Goal: Task Accomplishment & Management: Manage account settings

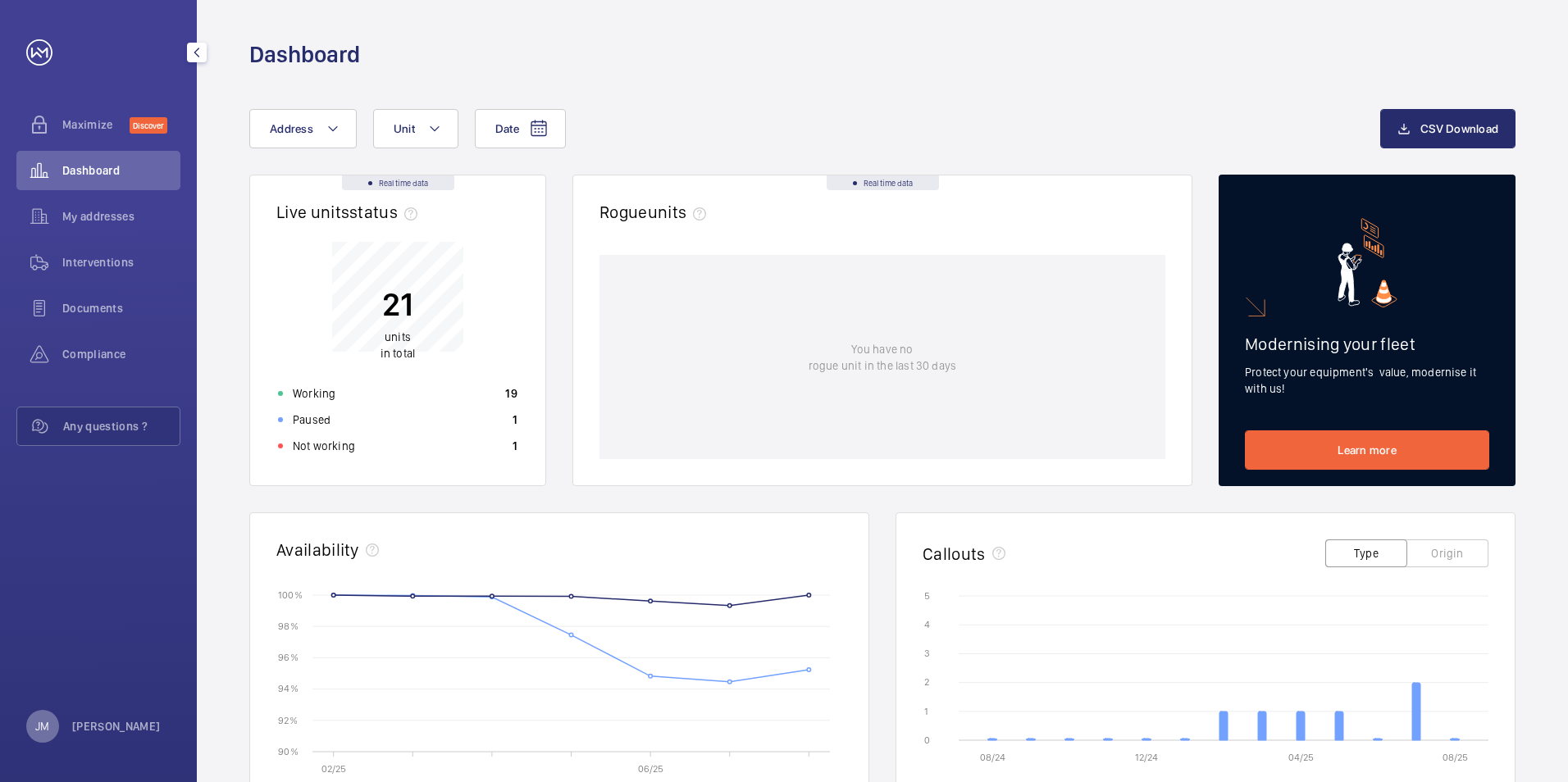
click at [46, 730] on p "JM" at bounding box center [42, 725] width 14 height 16
click at [68, 689] on p "Logout" at bounding box center [73, 688] width 59 height 16
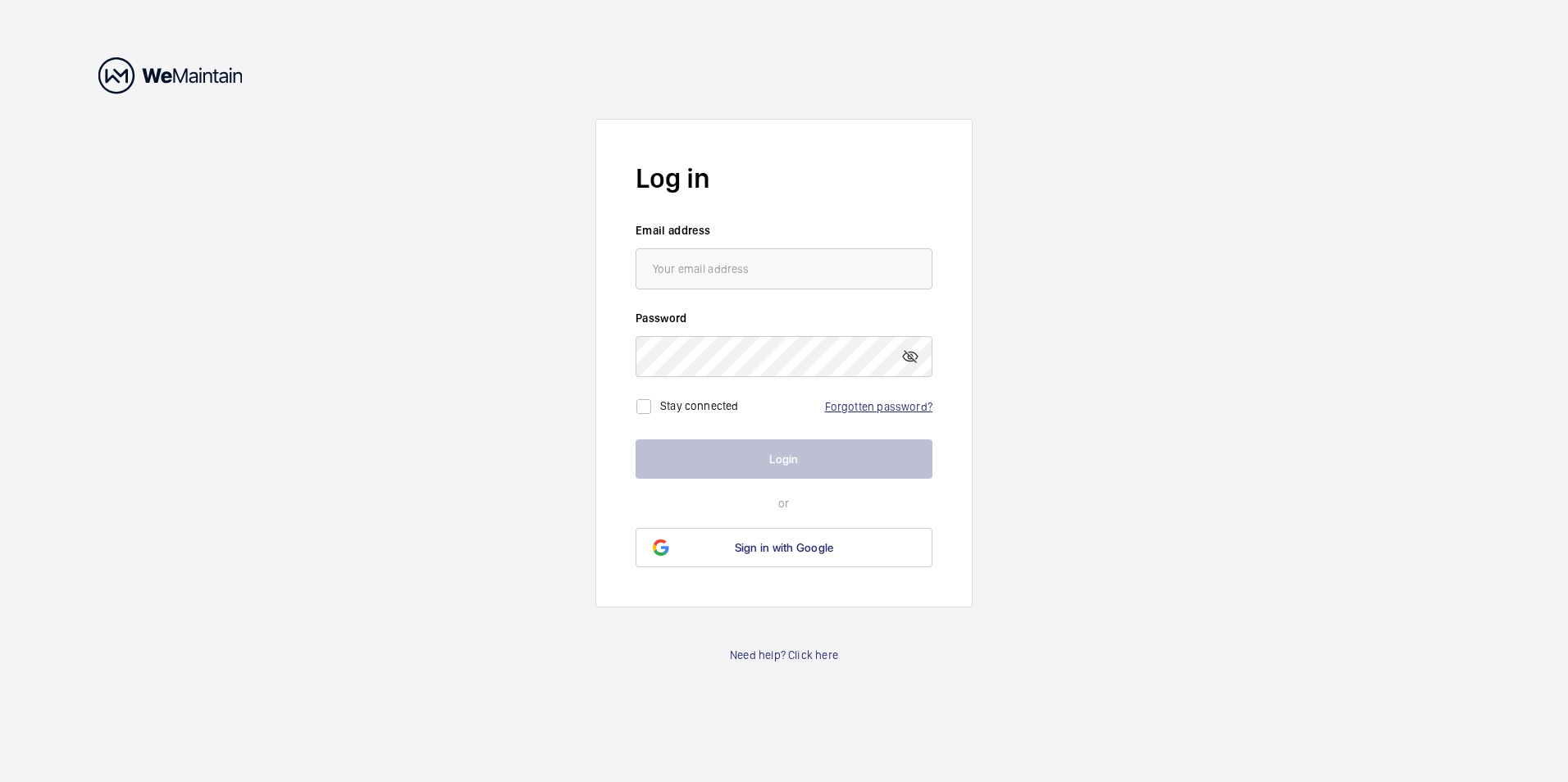
click at [901, 406] on link "Forgotten password?" at bounding box center [879, 407] width 107 height 13
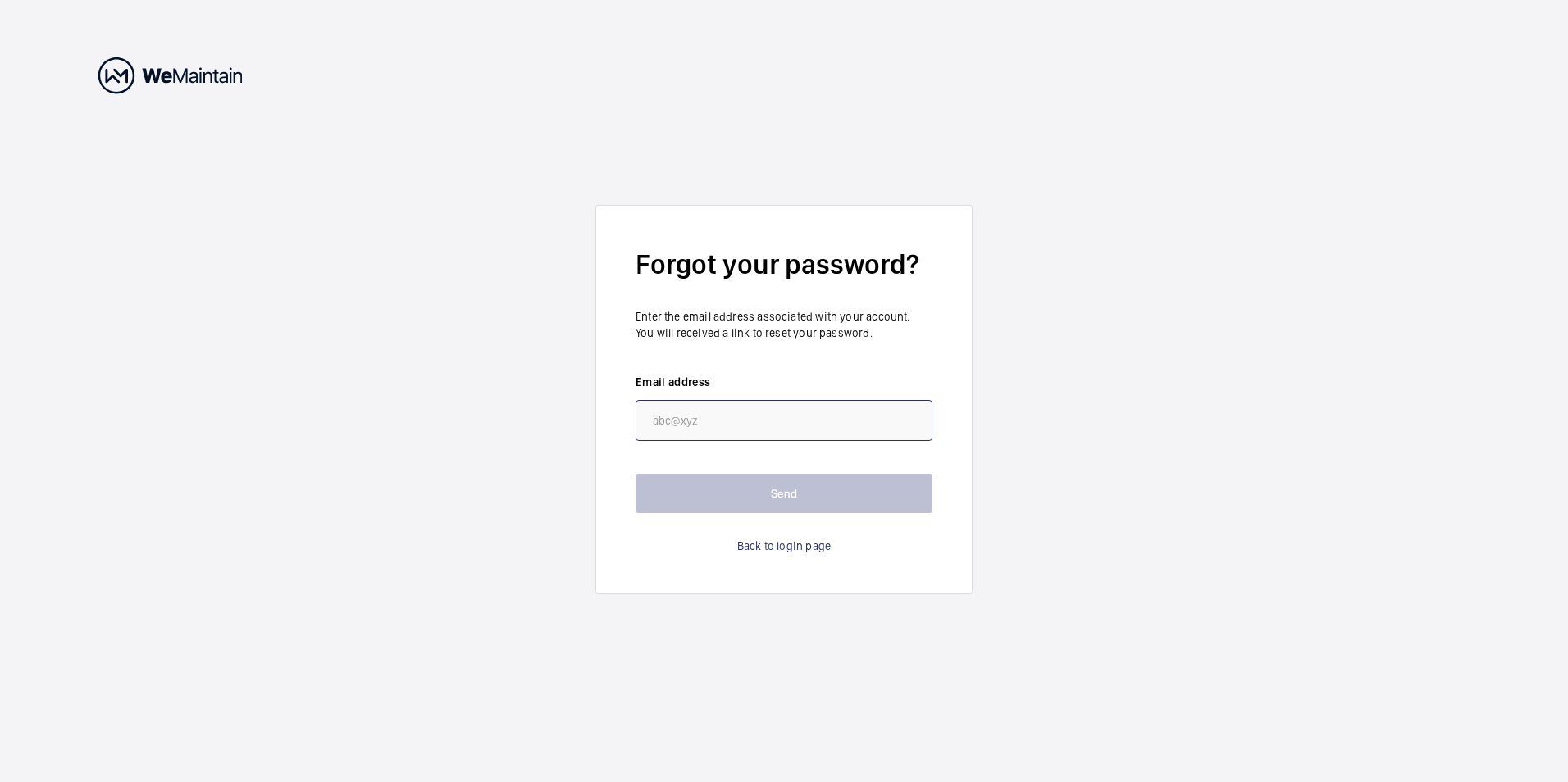
click at [696, 432] on input "email" at bounding box center [784, 420] width 297 height 41
click at [686, 414] on input "email" at bounding box center [784, 420] width 297 height 41
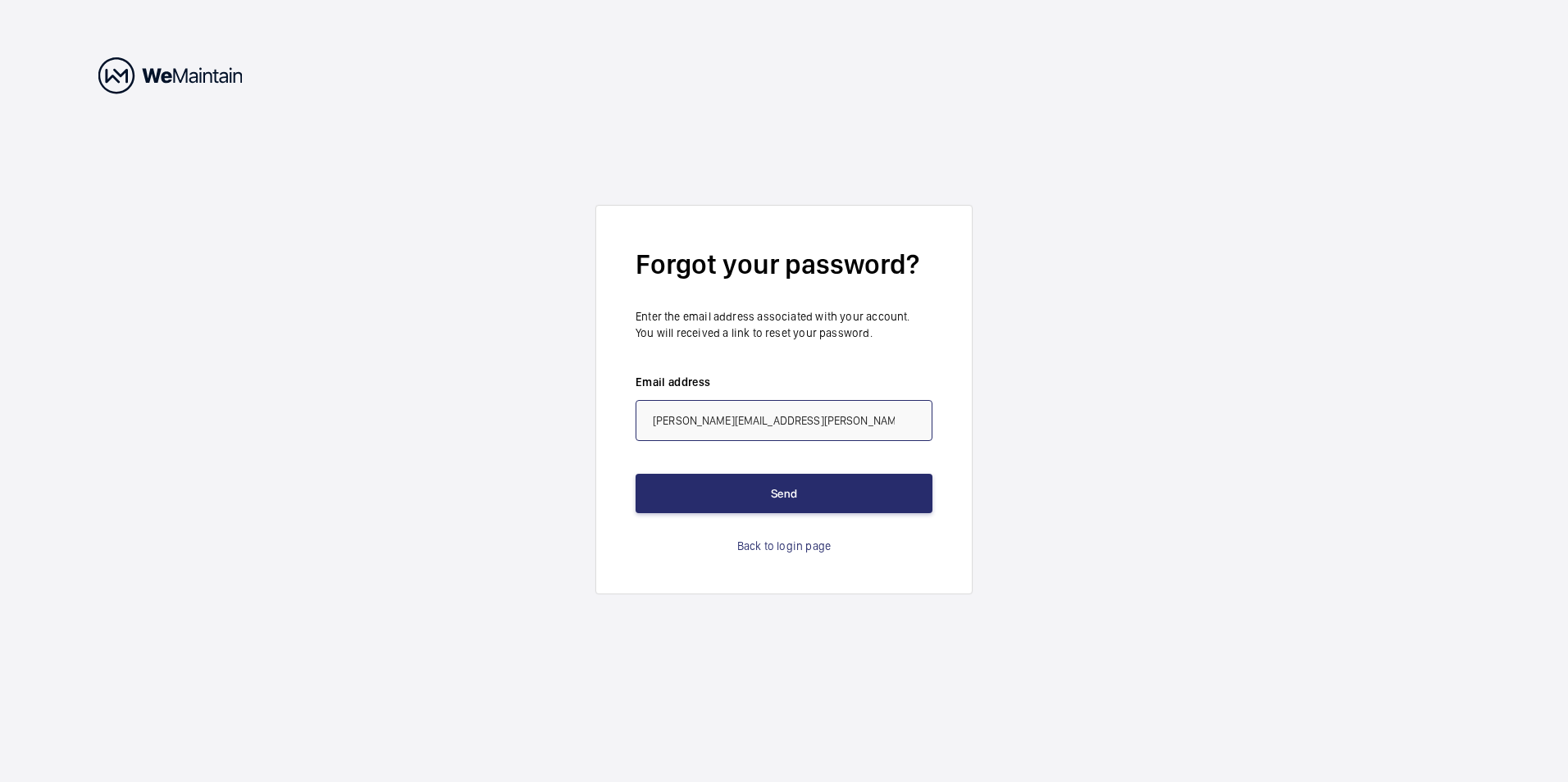
type input "[PERSON_NAME][EMAIL_ADDRESS][DOMAIN_NAME]"
click at [808, 418] on input "[PERSON_NAME][EMAIL_ADDRESS][DOMAIN_NAME]" at bounding box center [784, 420] width 297 height 41
drag, startPoint x: 767, startPoint y: 419, endPoint x: 593, endPoint y: 419, distance: 174.0
click at [593, 419] on wm-front-auth-container "Forgot your password? Enter the email address associated with your account. You…" at bounding box center [784, 391] width 1568 height 782
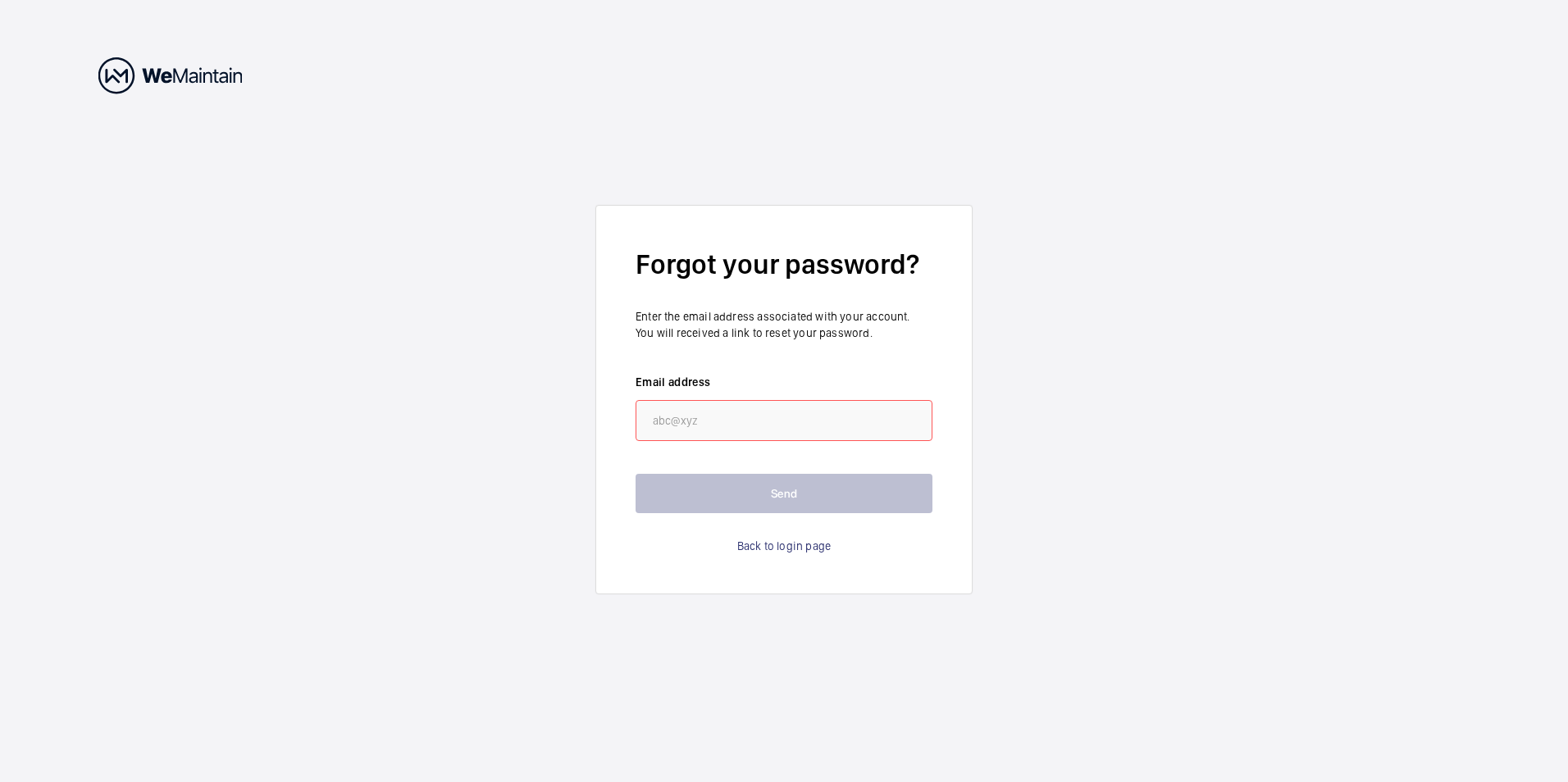
click at [668, 417] on input "email" at bounding box center [784, 420] width 297 height 41
click at [676, 424] on input "email" at bounding box center [784, 420] width 297 height 41
drag, startPoint x: 739, startPoint y: 419, endPoint x: 581, endPoint y: 421, distance: 158.0
click at [581, 421] on wm-front-auth-container "Forgot your password? Enter the email address associated with your account. You…" at bounding box center [784, 391] width 1568 height 782
paste input "[PERSON_NAME][EMAIL_ADDRESS][PERSON_NAME][DOMAIN_NAME]"
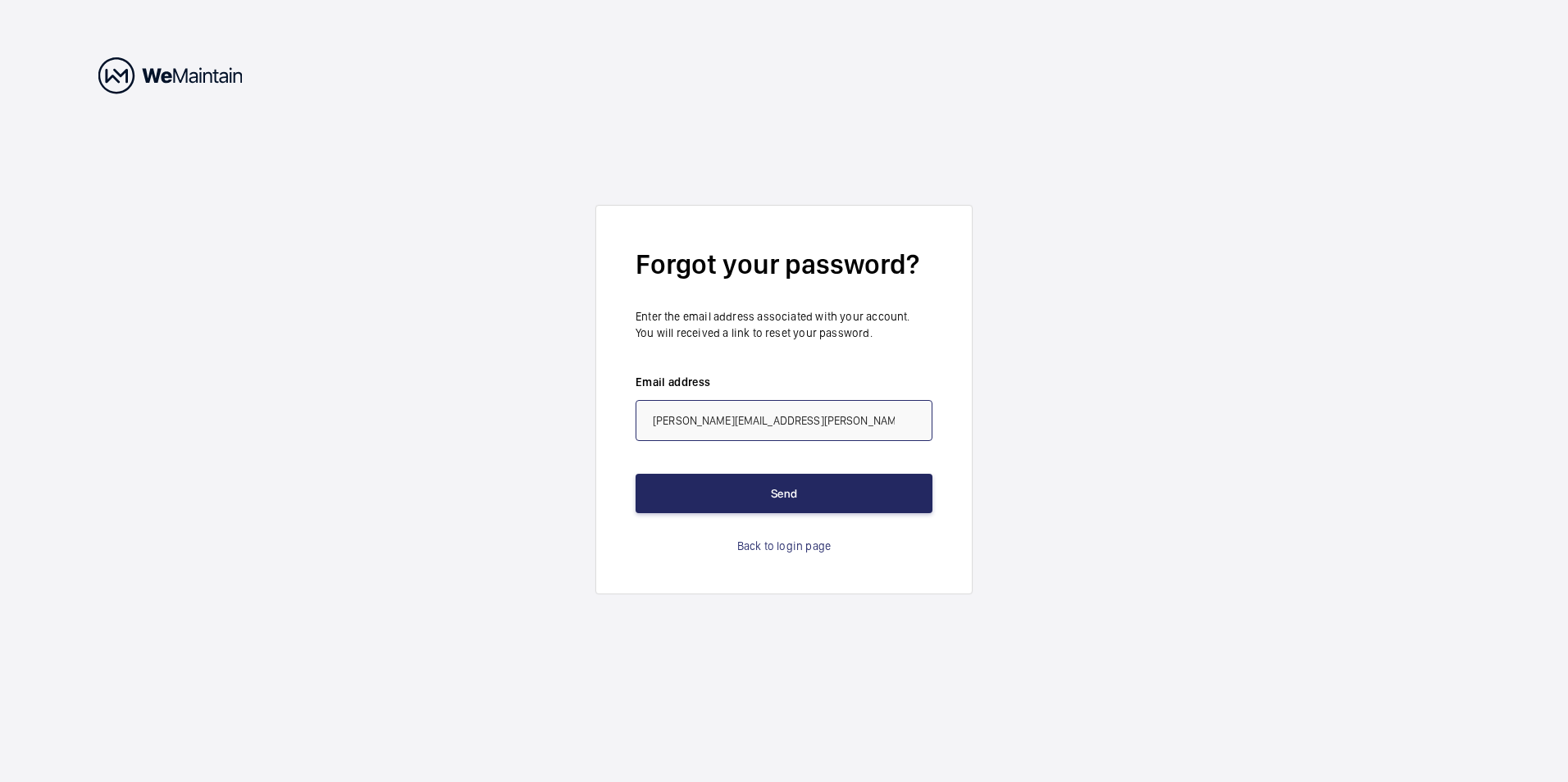
type input "[PERSON_NAME][EMAIL_ADDRESS][PERSON_NAME][DOMAIN_NAME]"
click at [822, 493] on button "Send" at bounding box center [784, 493] width 297 height 40
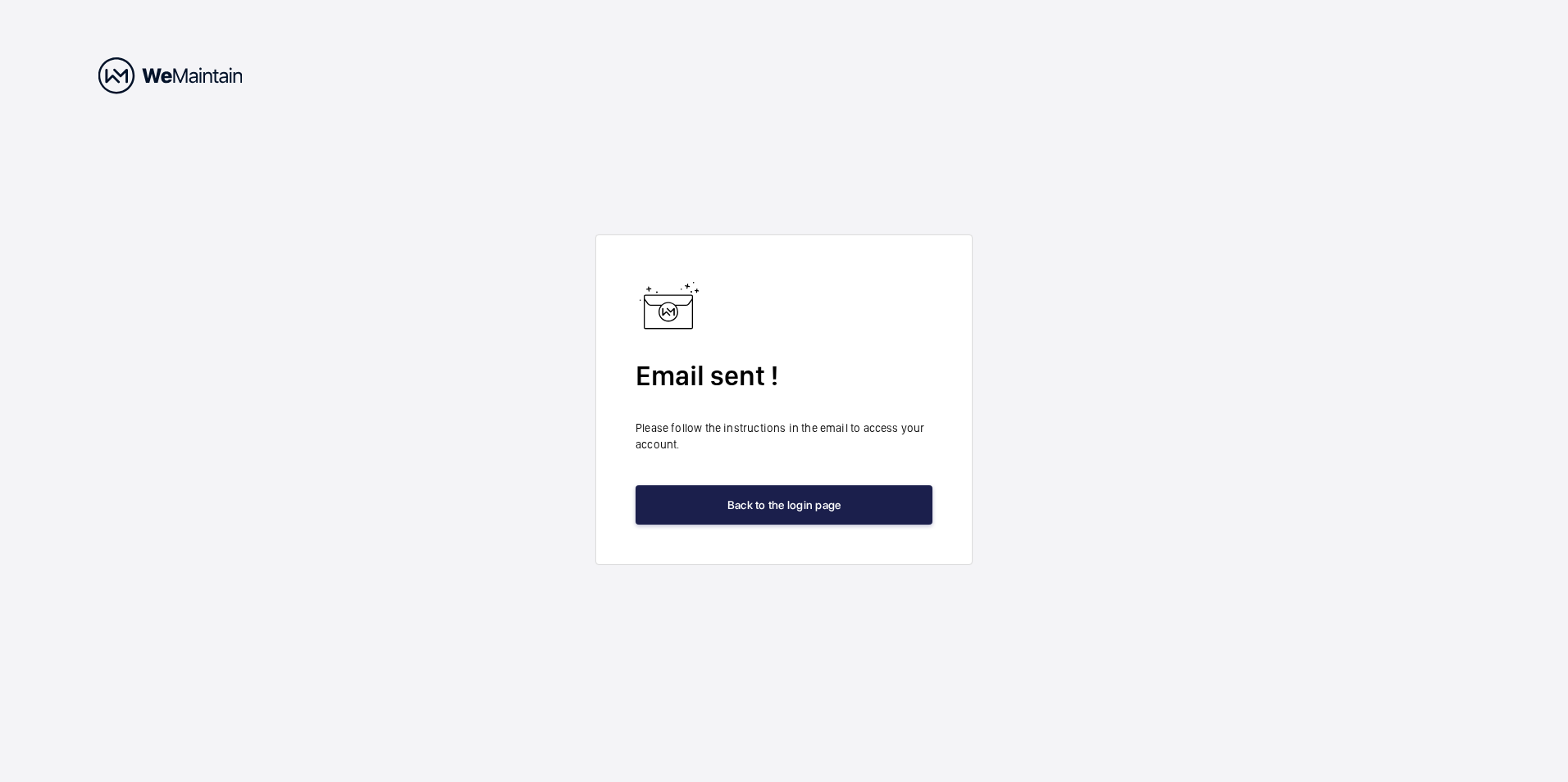
click at [805, 500] on button "Back to the login page" at bounding box center [784, 504] width 297 height 40
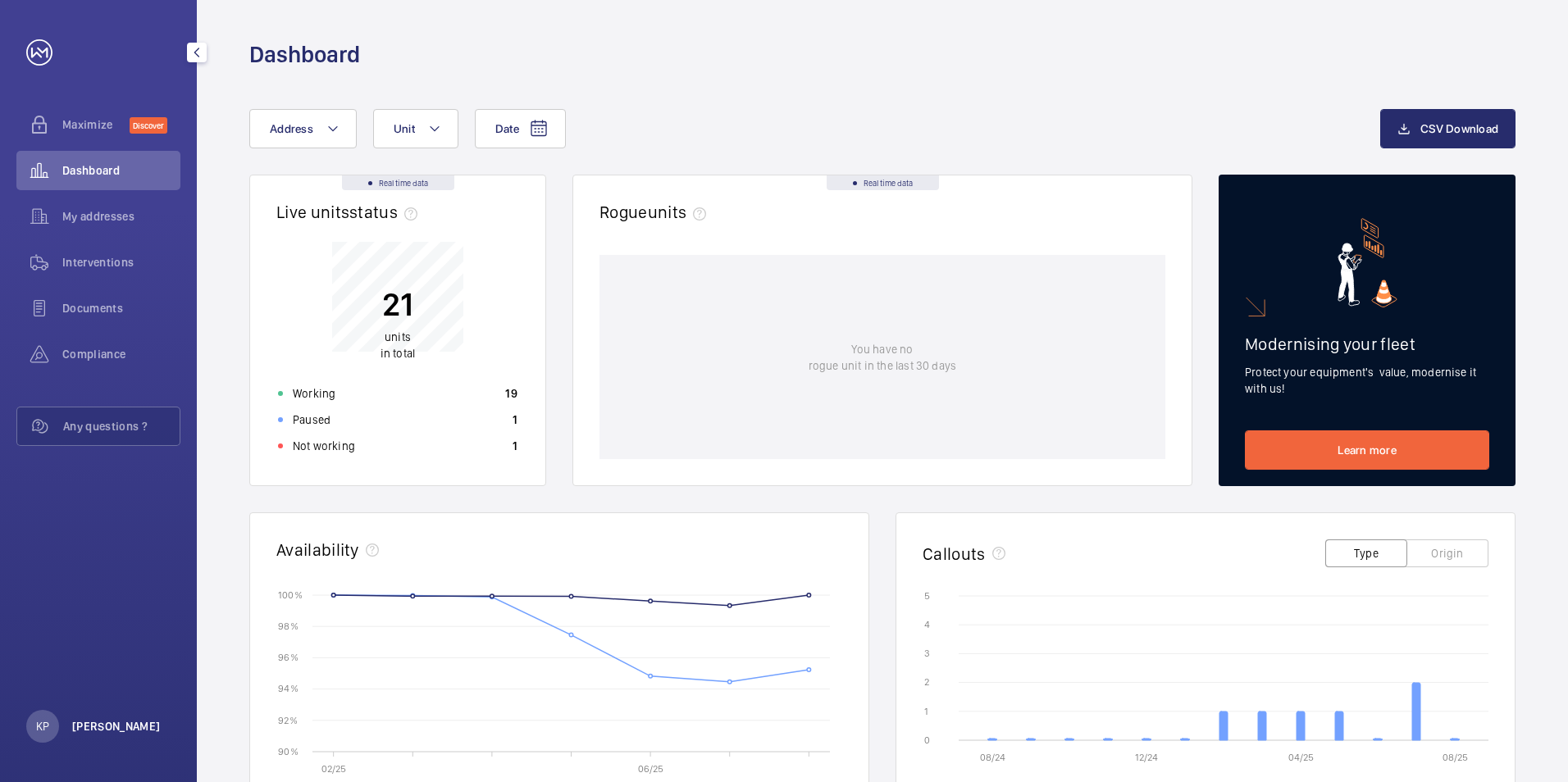
click at [86, 731] on p "[PERSON_NAME]" at bounding box center [116, 725] width 89 height 16
click at [76, 690] on p "Logout" at bounding box center [73, 688] width 59 height 16
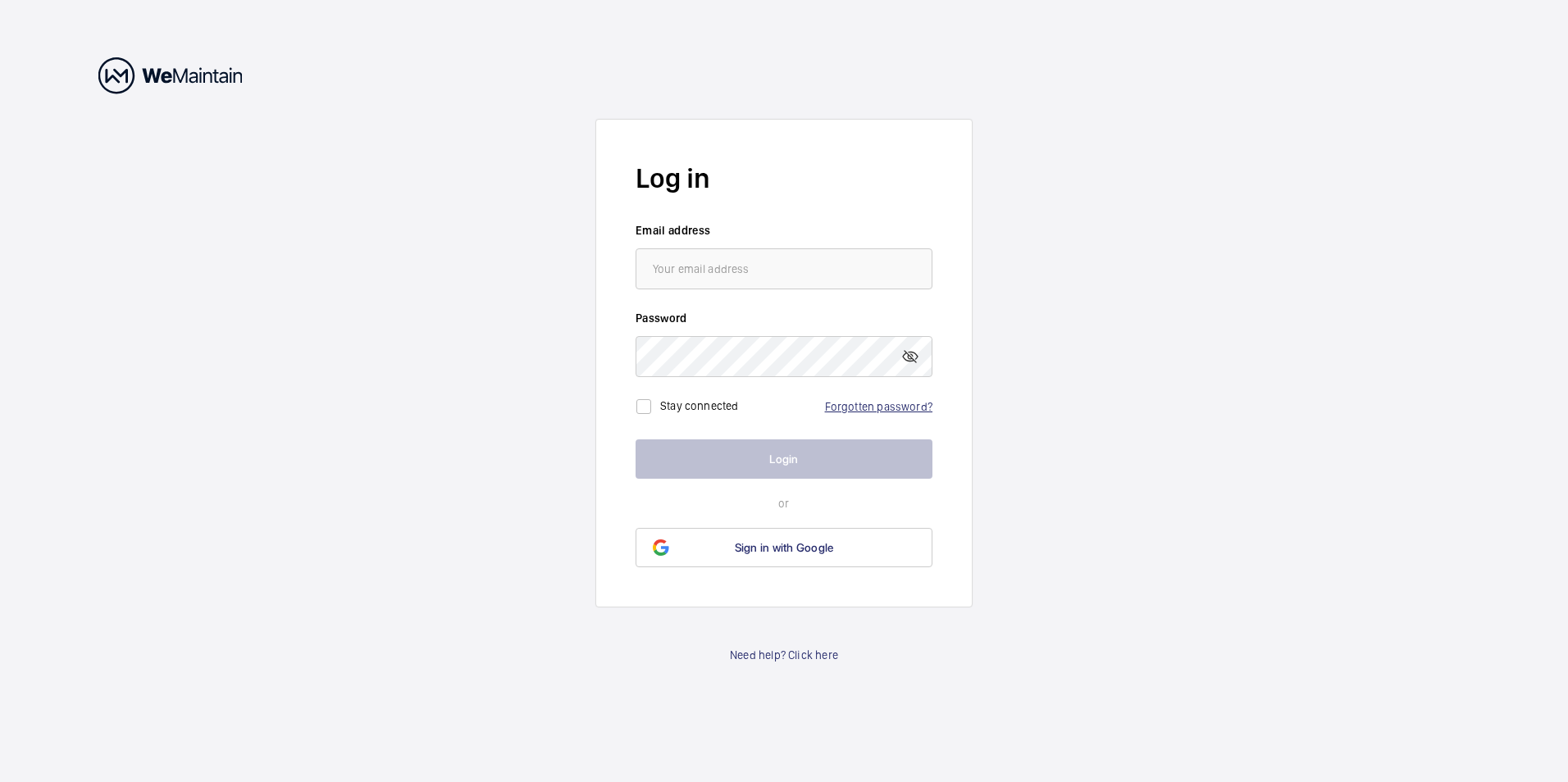
click at [886, 404] on link "Forgotten password?" at bounding box center [879, 407] width 107 height 13
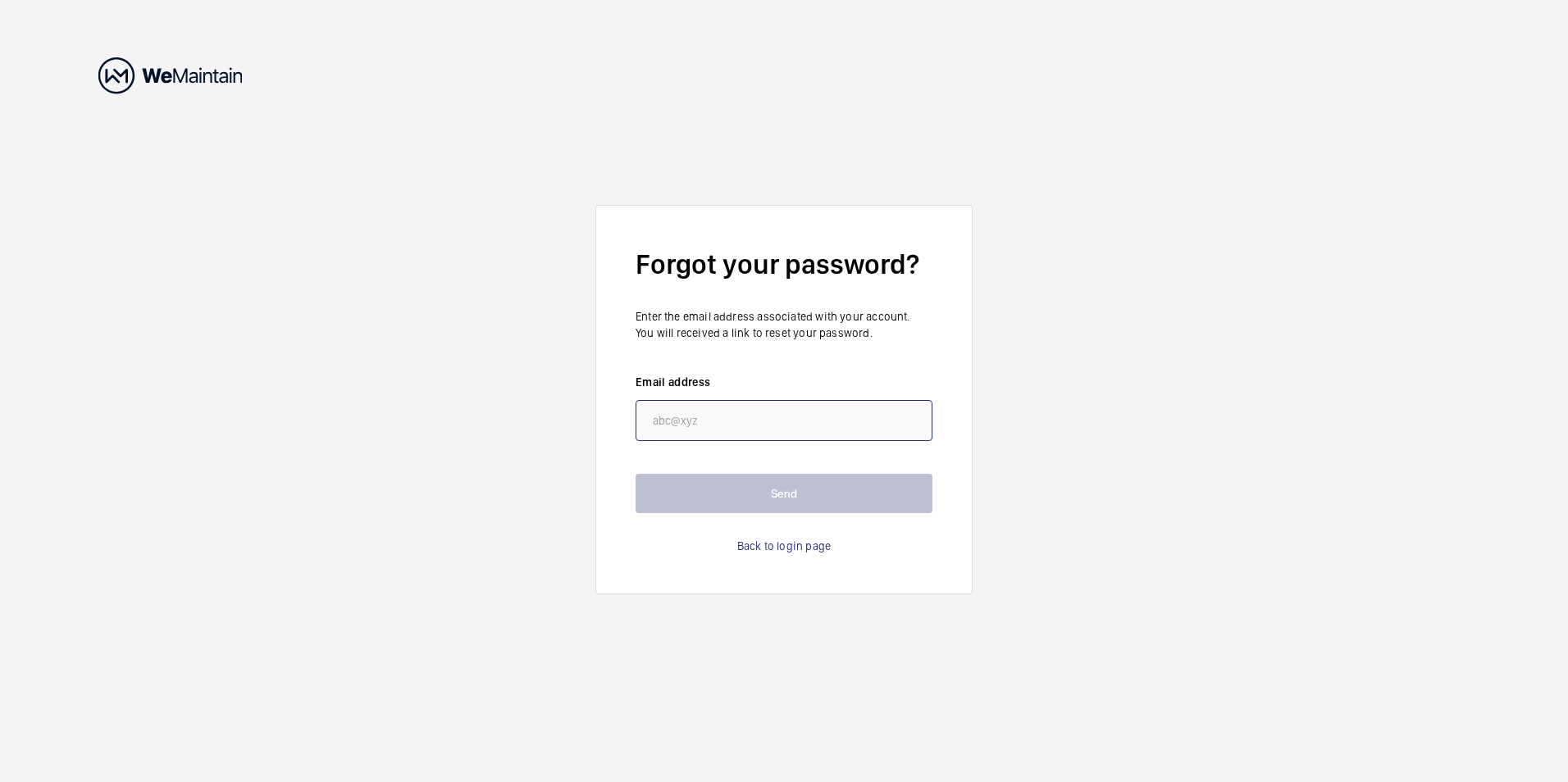
click at [722, 415] on input "email" at bounding box center [784, 420] width 297 height 41
type input "K"
click at [676, 415] on input "email" at bounding box center [784, 420] width 297 height 41
paste input "katie.page@cbre.com"
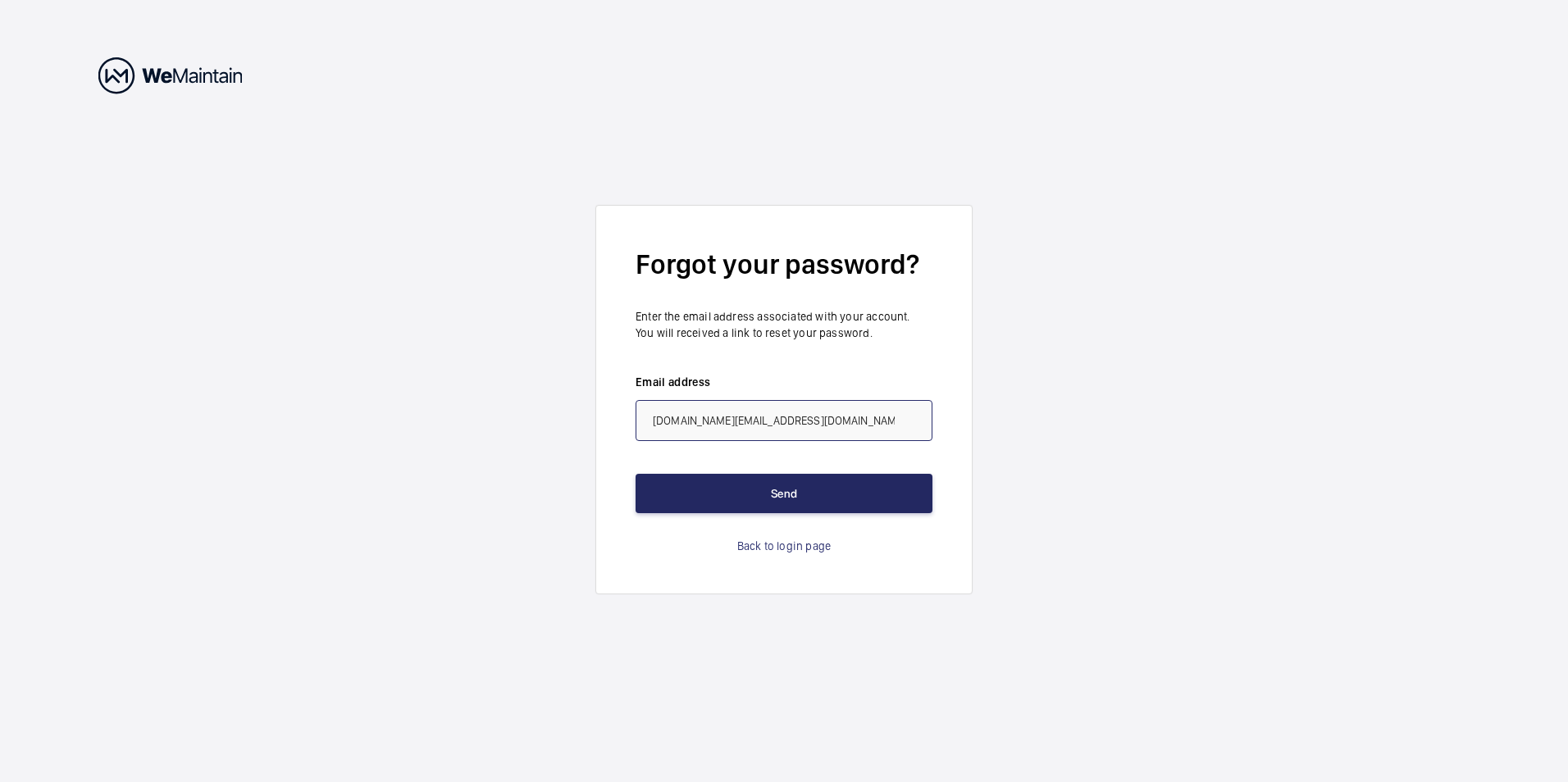
type input "katie.page@cbre.com"
click at [747, 501] on button "Send" at bounding box center [784, 493] width 297 height 40
